Goal: Information Seeking & Learning: Learn about a topic

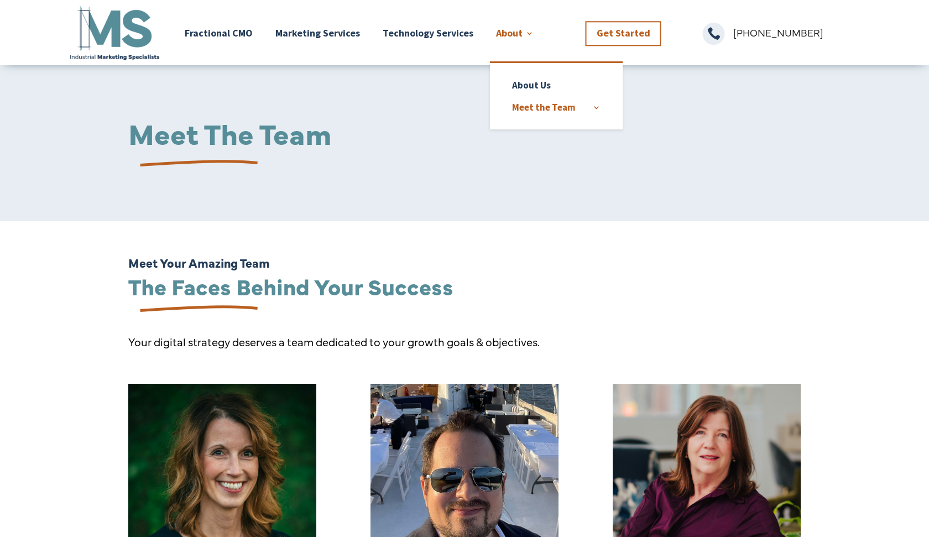
scroll to position [60, 0]
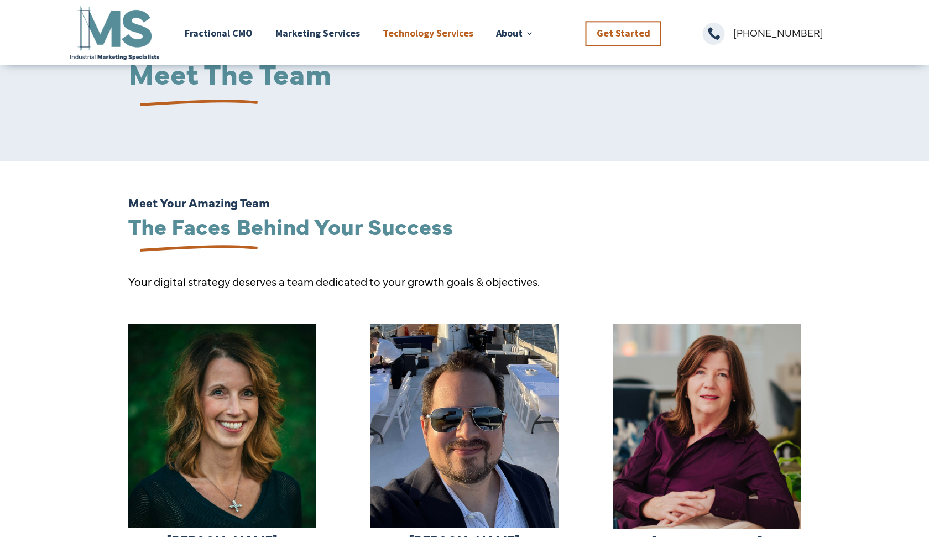
click at [434, 32] on link "Technology Services" at bounding box center [428, 33] width 91 height 58
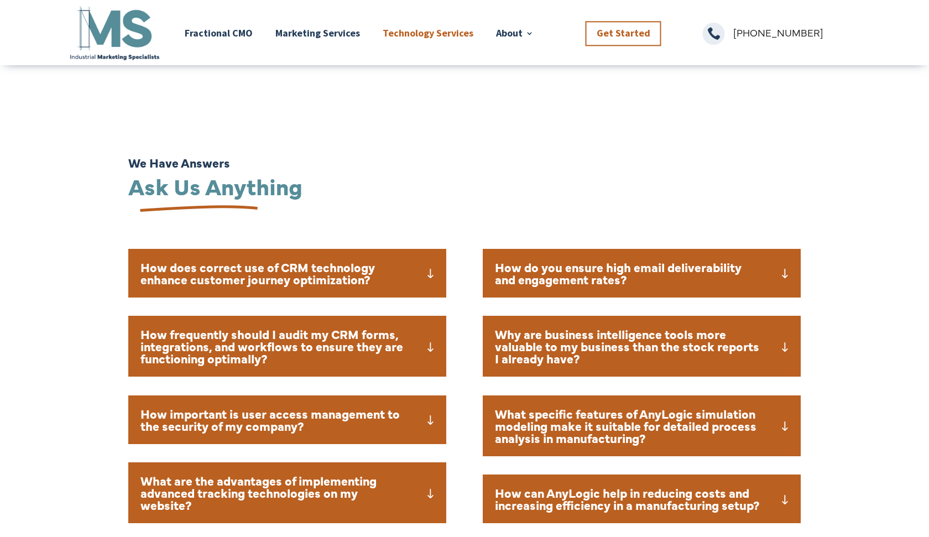
scroll to position [919, 0]
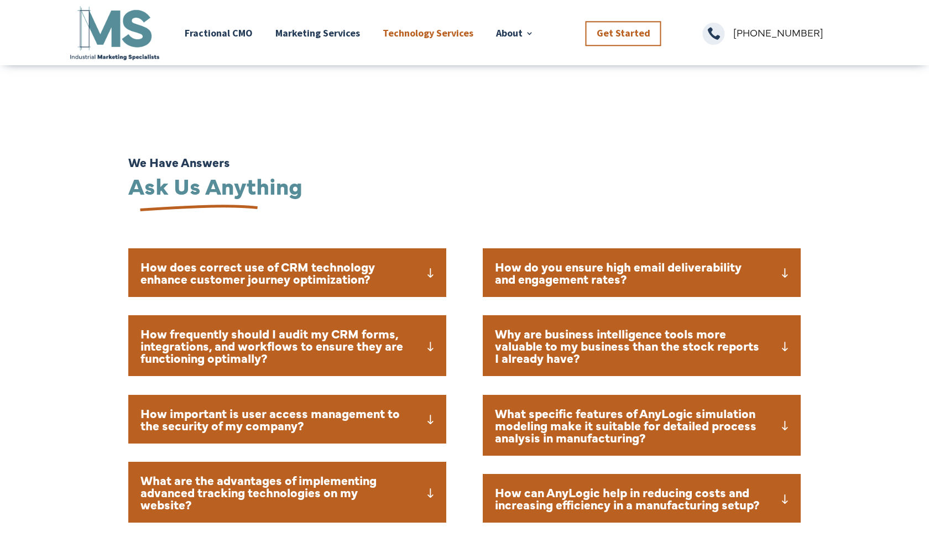
click at [427, 269] on h5 "How does correct use of CRM technology enhance customer journey optimization?" at bounding box center [287, 272] width 294 height 24
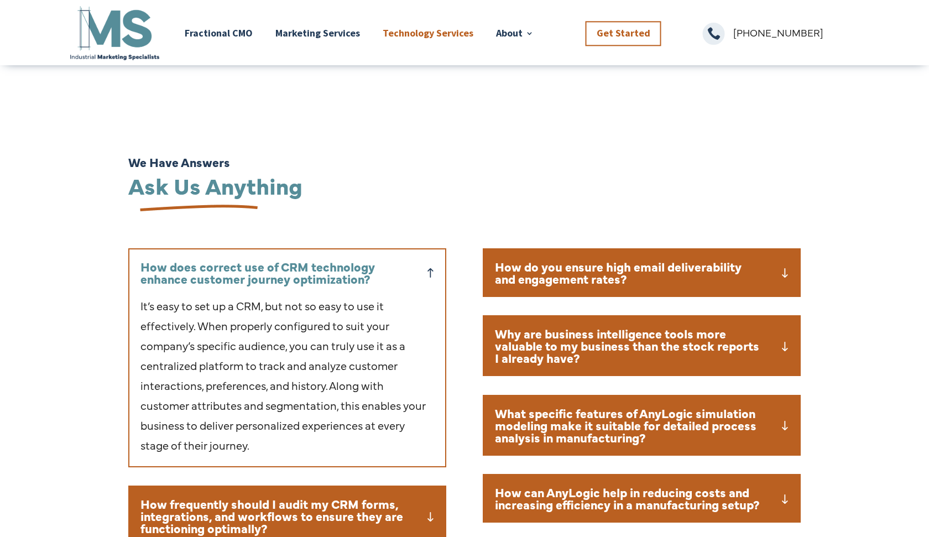
click at [427, 269] on h5 "How does correct use of CRM technology enhance customer journey optimization?" at bounding box center [287, 272] width 294 height 24
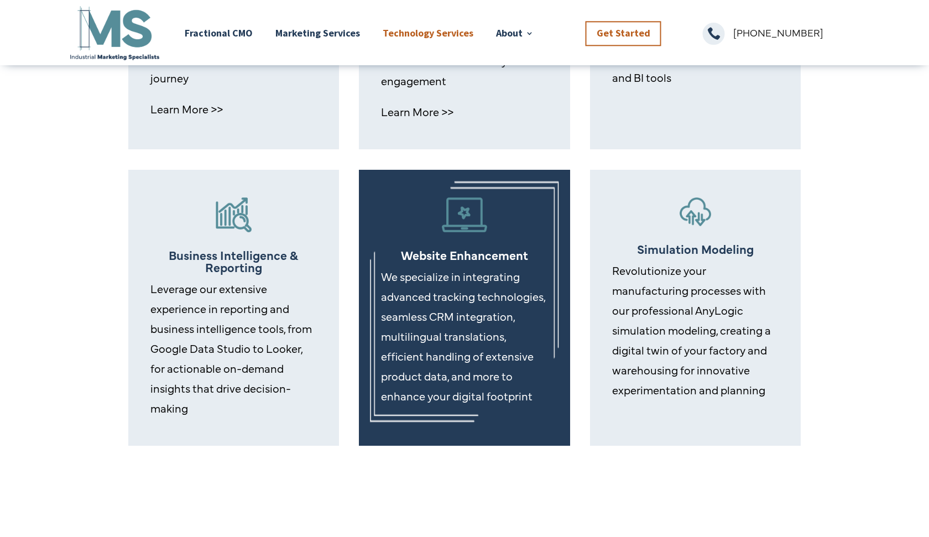
scroll to position [507, 0]
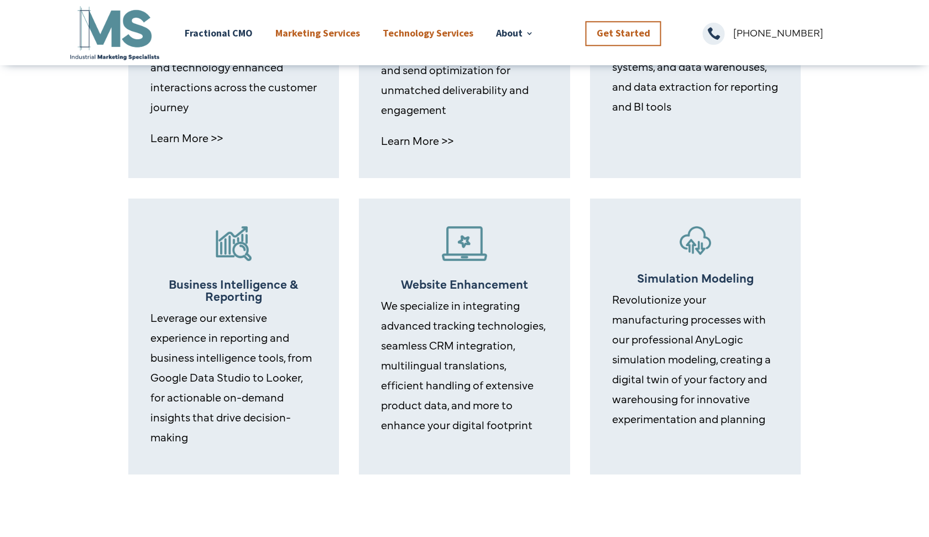
click at [320, 30] on link "Marketing Services" at bounding box center [317, 33] width 85 height 58
